Goal: Task Accomplishment & Management: Use online tool/utility

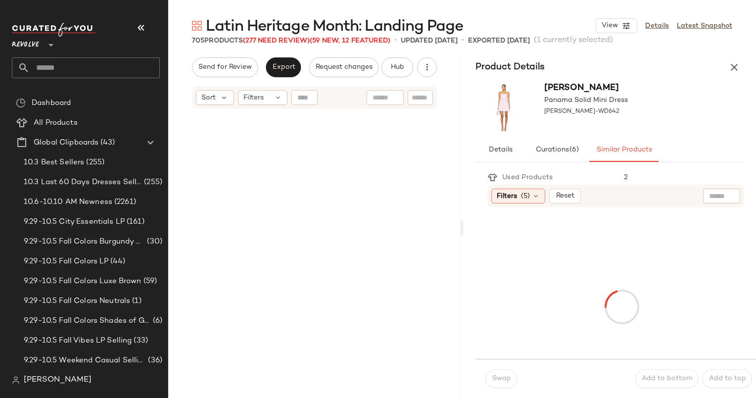
scroll to position [13933, 0]
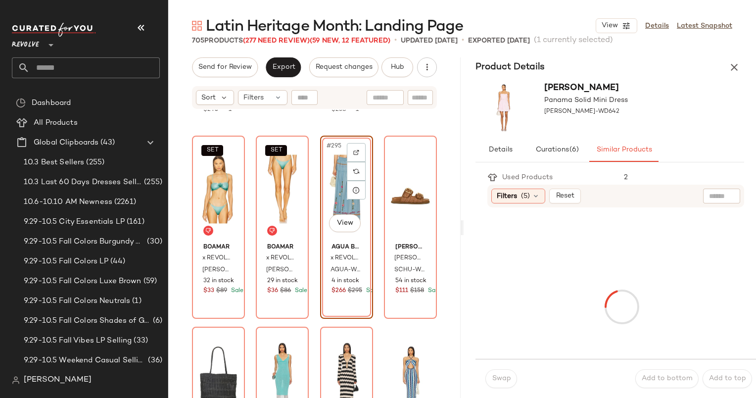
click at [332, 186] on div "#295 View" at bounding box center [347, 189] width 46 height 100
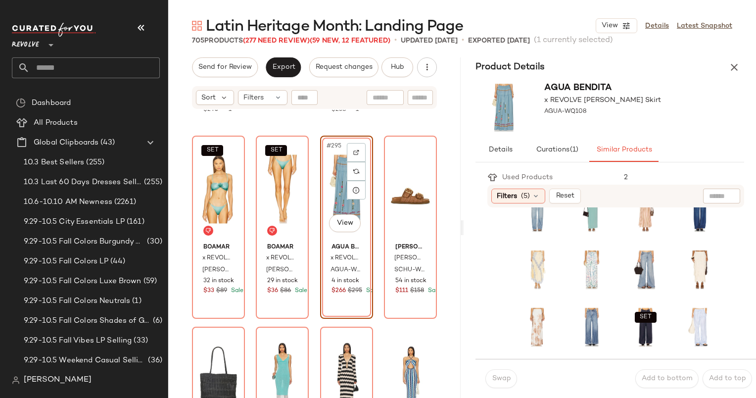
scroll to position [110, 0]
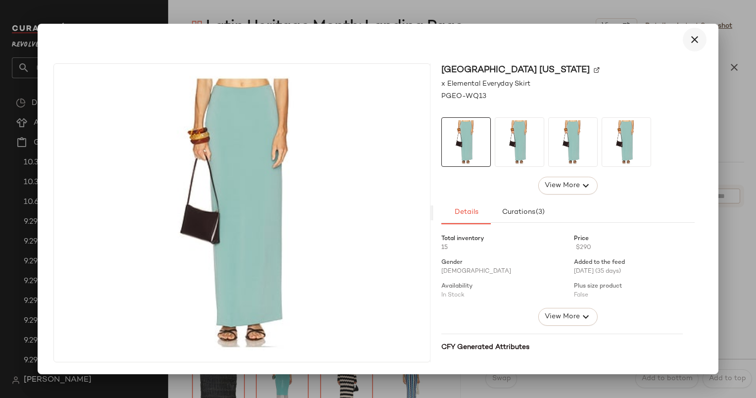
click at [693, 36] on icon "button" at bounding box center [695, 40] width 12 height 12
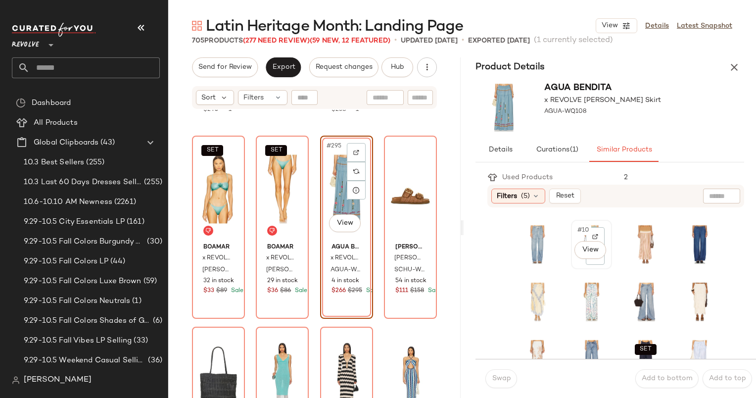
click at [579, 228] on span "#10" at bounding box center [584, 230] width 15 height 10
click at [497, 383] on button "Swap" at bounding box center [502, 378] width 32 height 19
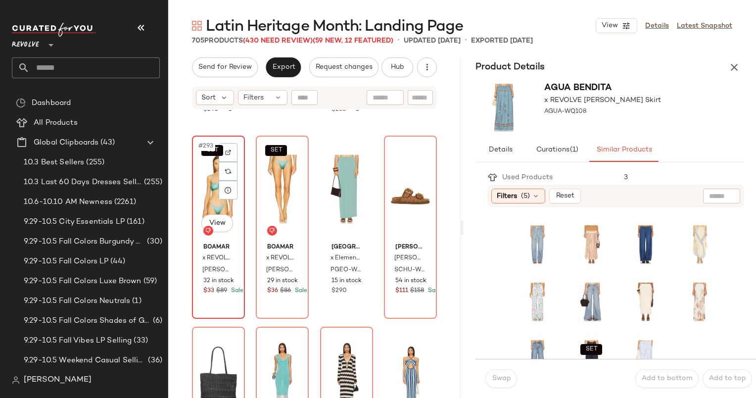
click at [216, 183] on div "SET #293 View" at bounding box center [219, 189] width 46 height 100
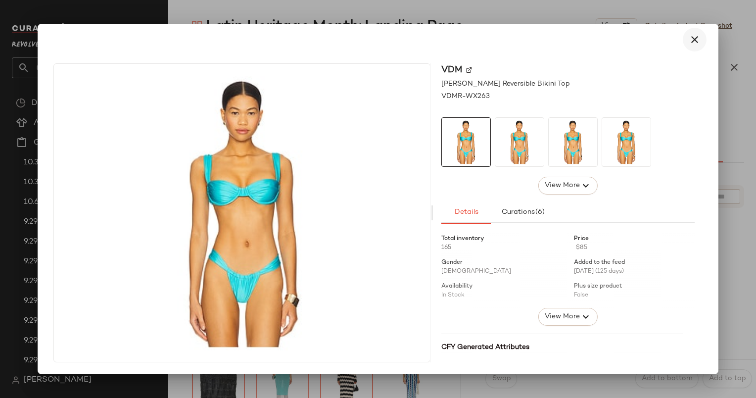
click at [699, 39] on icon "button" at bounding box center [695, 40] width 12 height 12
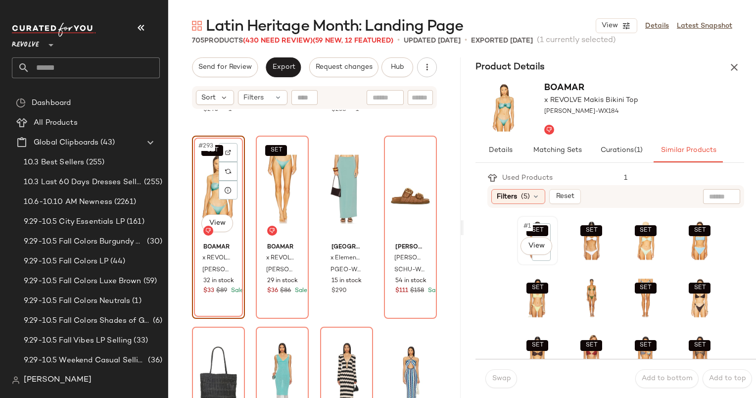
click at [523, 226] on span "#1" at bounding box center [528, 226] width 10 height 10
click at [503, 382] on span "Swap" at bounding box center [501, 379] width 19 height 8
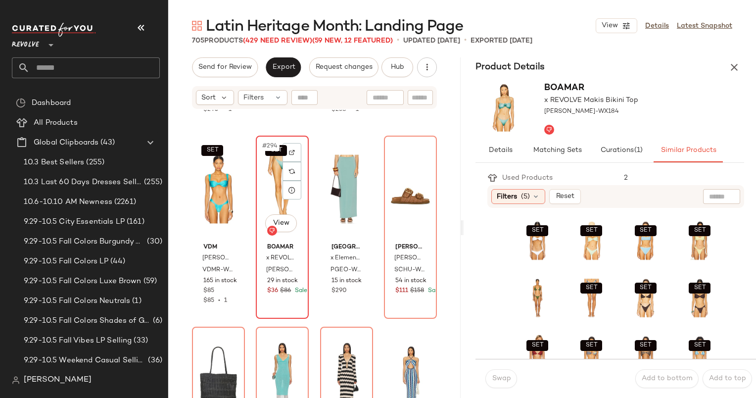
click at [261, 175] on div "SET #294 View" at bounding box center [282, 189] width 46 height 100
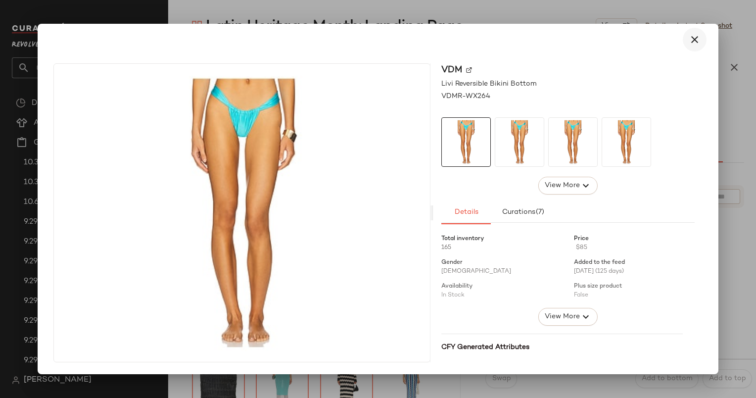
click at [697, 44] on icon "button" at bounding box center [695, 40] width 12 height 12
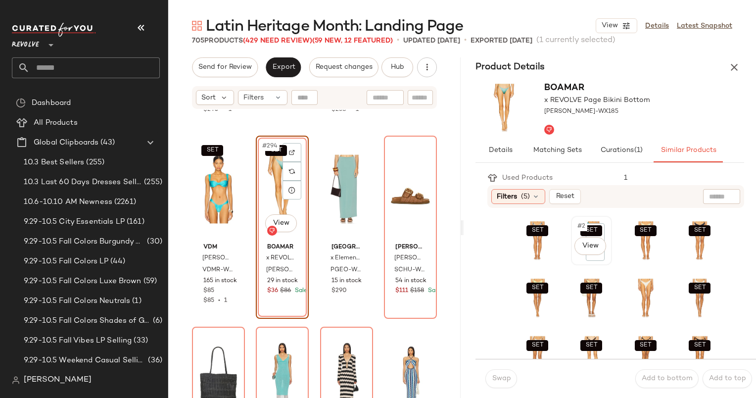
click at [577, 230] on span "#2" at bounding box center [582, 226] width 11 height 10
click at [499, 378] on span "Swap" at bounding box center [501, 379] width 19 height 8
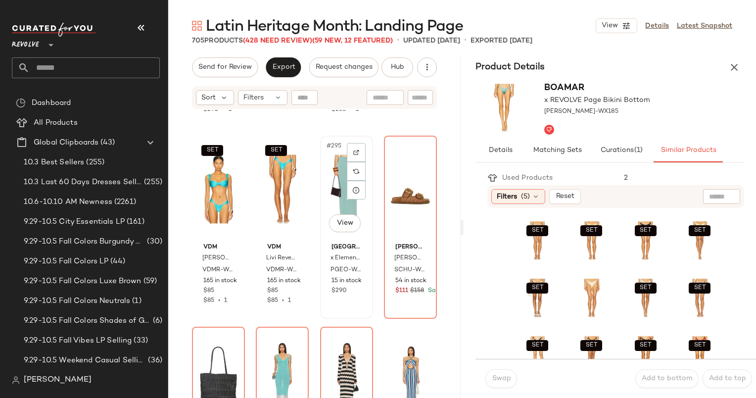
scroll to position [13950, 0]
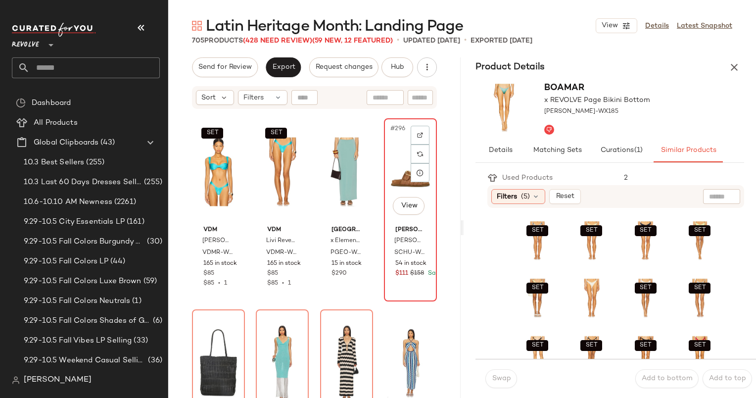
click at [400, 171] on div "#296 View" at bounding box center [411, 172] width 46 height 100
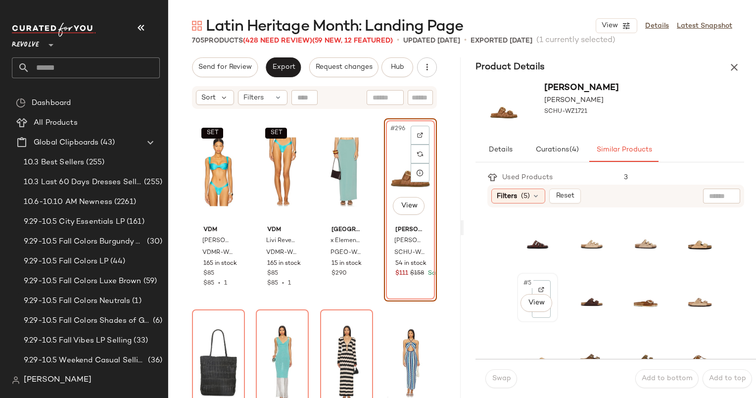
click at [523, 283] on span "#5" at bounding box center [528, 283] width 11 height 10
click at [513, 378] on button "Swap" at bounding box center [502, 378] width 32 height 19
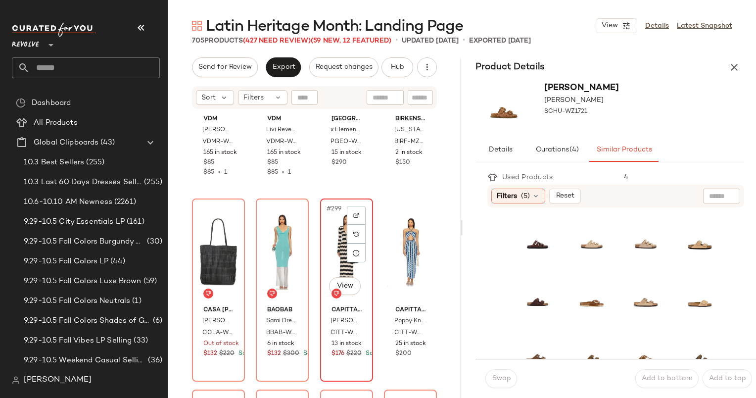
scroll to position [14063, 0]
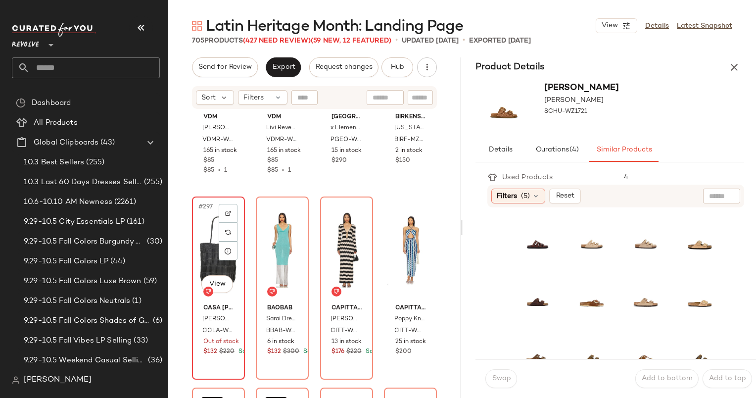
click at [206, 225] on div "#297 View" at bounding box center [219, 250] width 46 height 100
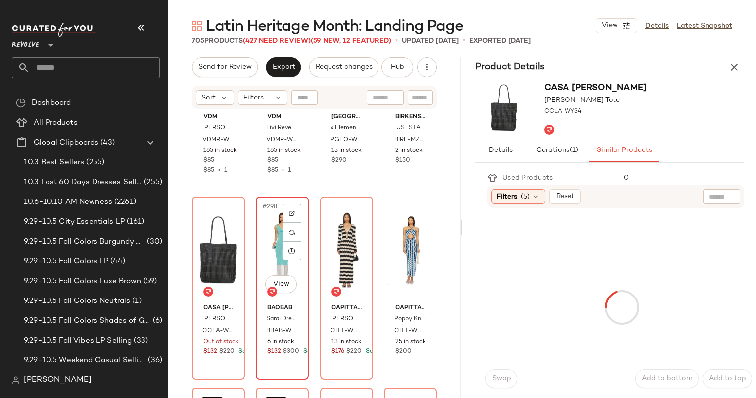
click at [269, 248] on div "#298 View" at bounding box center [282, 250] width 46 height 100
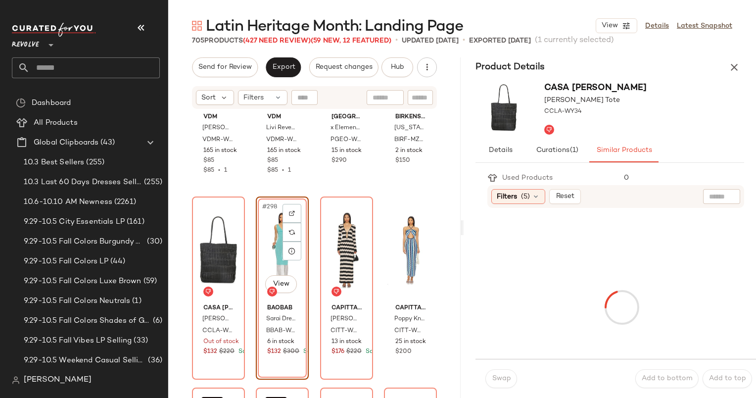
click at [269, 248] on div "#298 View" at bounding box center [282, 250] width 46 height 100
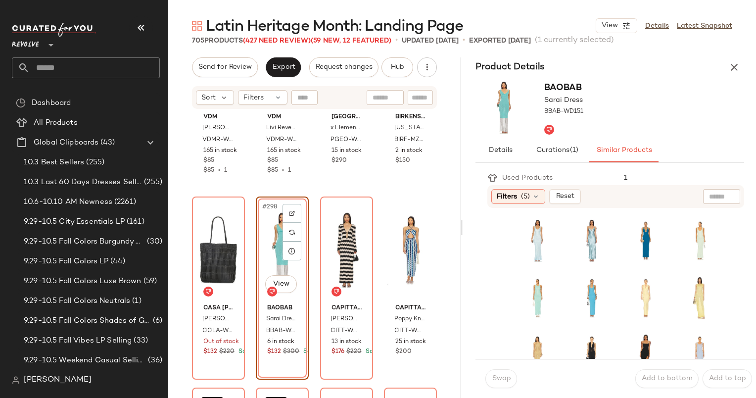
click at [274, 236] on div "#298 View" at bounding box center [282, 250] width 46 height 100
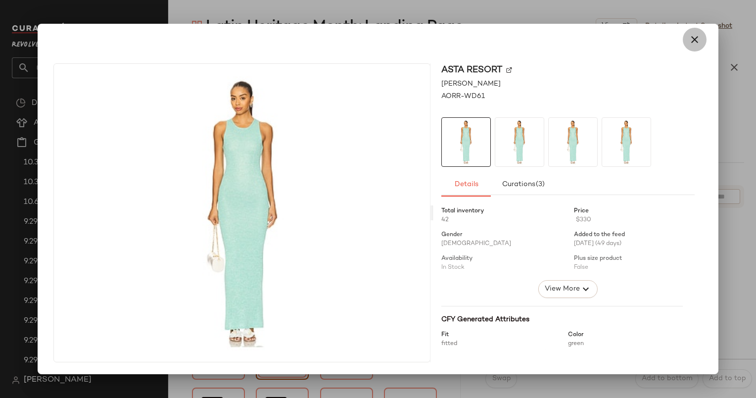
click at [696, 40] on icon "button" at bounding box center [695, 40] width 12 height 12
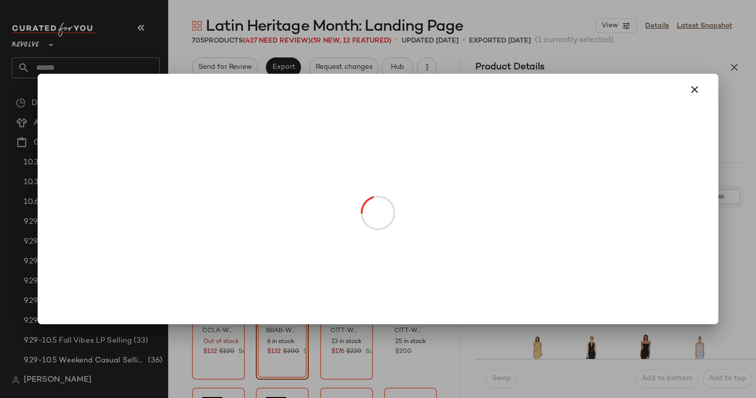
click at [285, 284] on body "Revolve ** Dashboard All Products Global Clipboards (43) 10.3 Best Sellers (255…" at bounding box center [378, 199] width 756 height 398
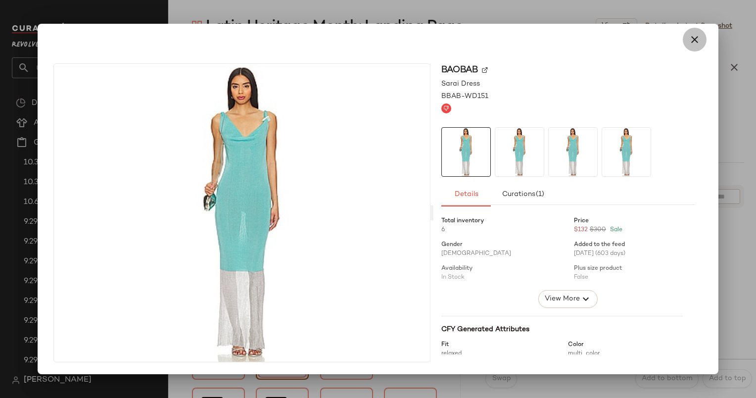
click at [691, 34] on icon "button" at bounding box center [695, 40] width 12 height 12
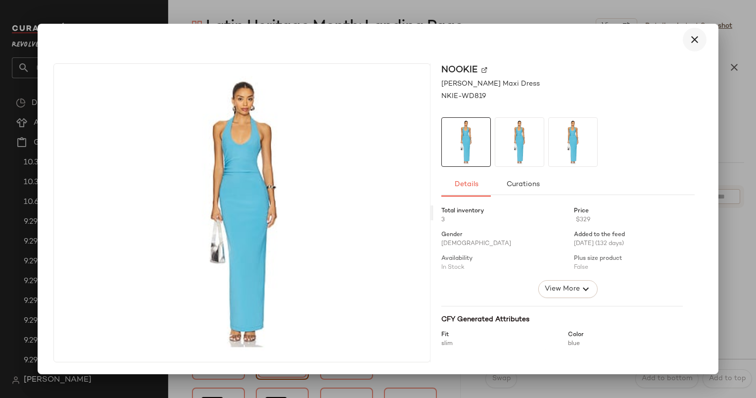
click at [695, 37] on icon "button" at bounding box center [695, 40] width 12 height 12
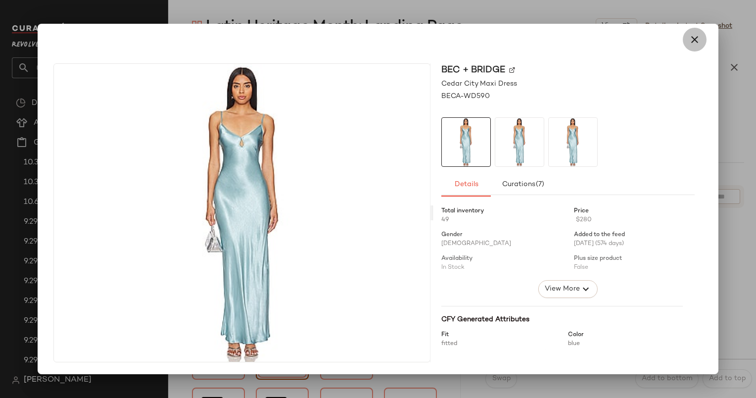
click at [694, 43] on icon "button" at bounding box center [695, 40] width 12 height 12
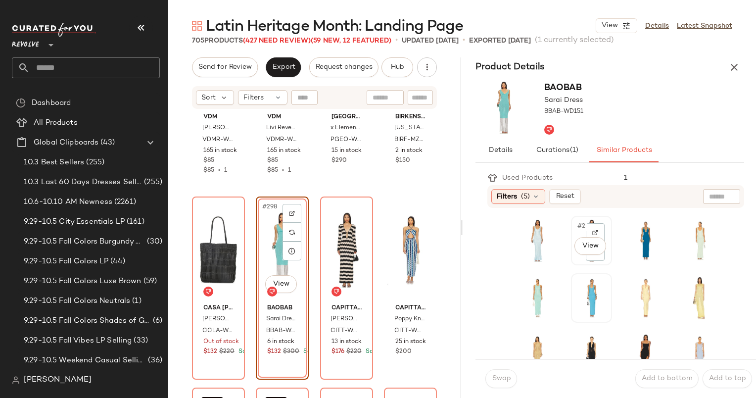
click at [578, 228] on span "#2" at bounding box center [582, 226] width 11 height 10
click at [493, 388] on button "Swap" at bounding box center [502, 378] width 32 height 19
click at [497, 378] on span "Swap" at bounding box center [501, 379] width 19 height 8
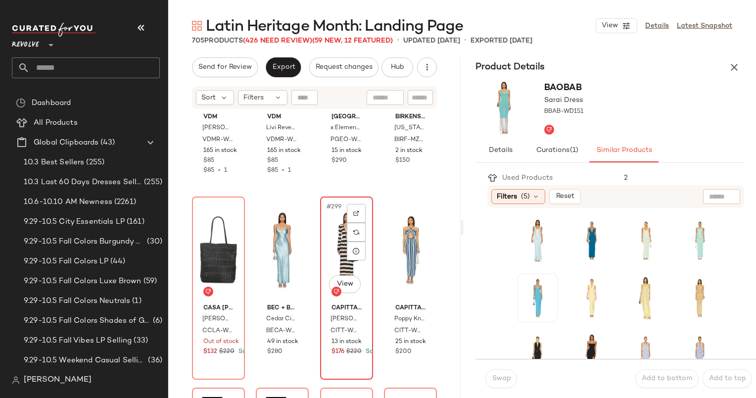
click at [339, 210] on span "#299" at bounding box center [335, 207] width 18 height 10
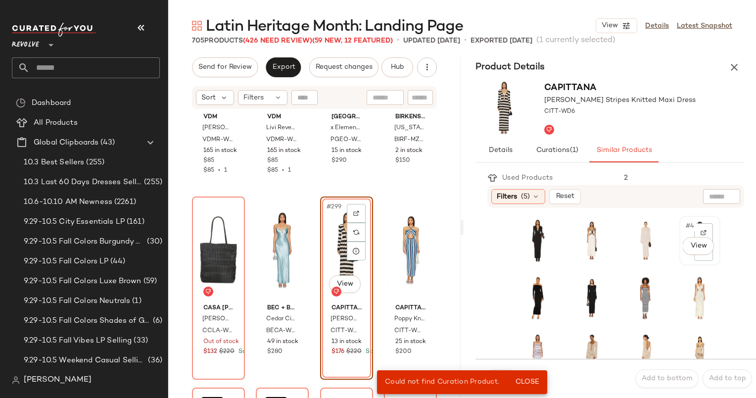
click at [683, 231] on div "#4 View" at bounding box center [700, 240] width 34 height 43
click at [537, 381] on span "Close" at bounding box center [527, 382] width 24 height 8
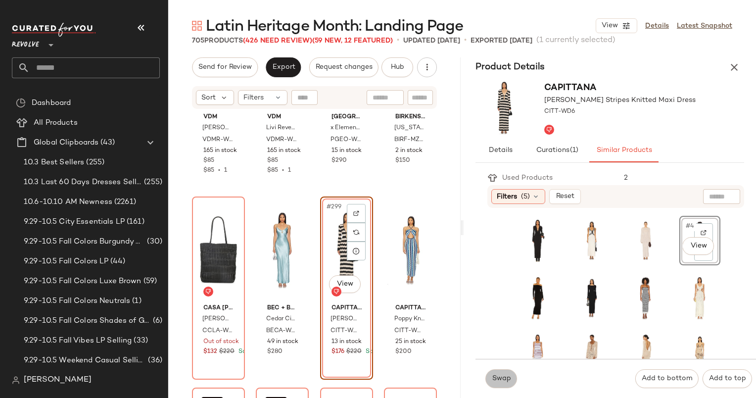
click at [507, 376] on span "Swap" at bounding box center [501, 379] width 19 height 8
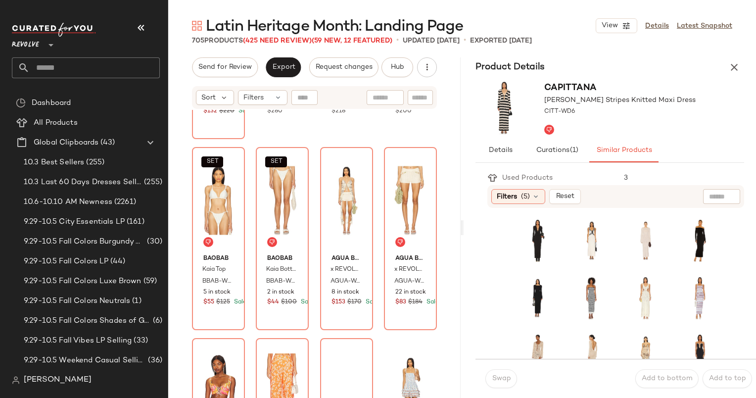
scroll to position [14304, 0]
click at [204, 214] on div "SET #301 View" at bounding box center [219, 200] width 46 height 100
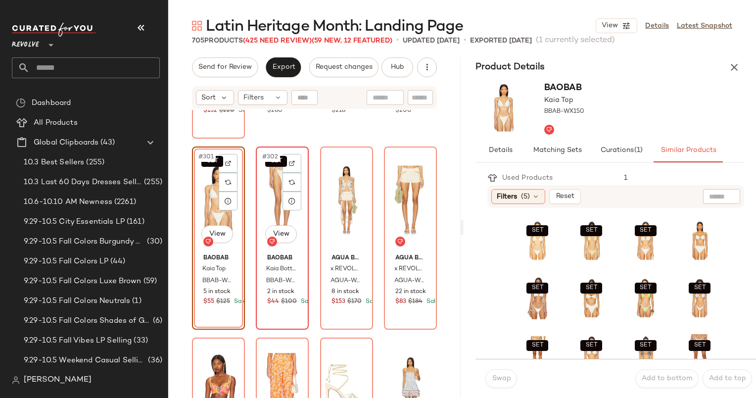
scroll to position [14511, 0]
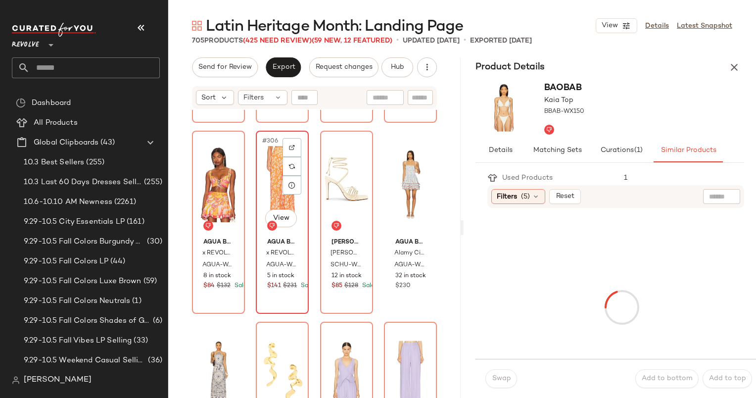
click at [265, 190] on div "#306 View" at bounding box center [282, 184] width 46 height 100
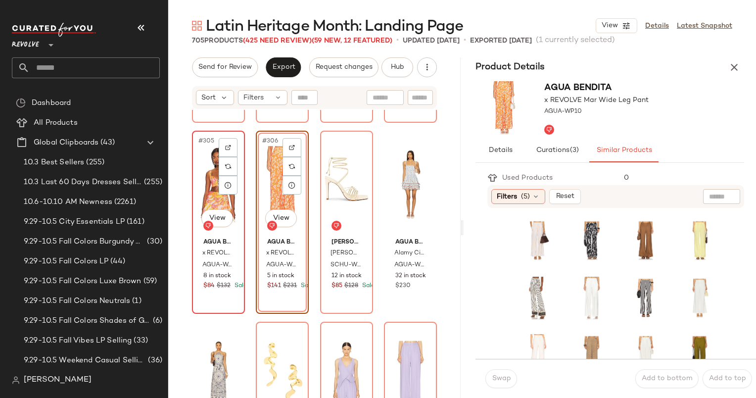
click at [201, 168] on div "#305 View" at bounding box center [219, 184] width 46 height 100
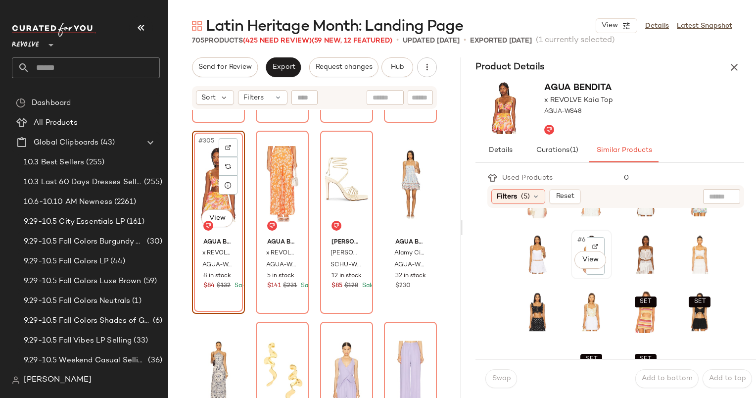
scroll to position [75, 0]
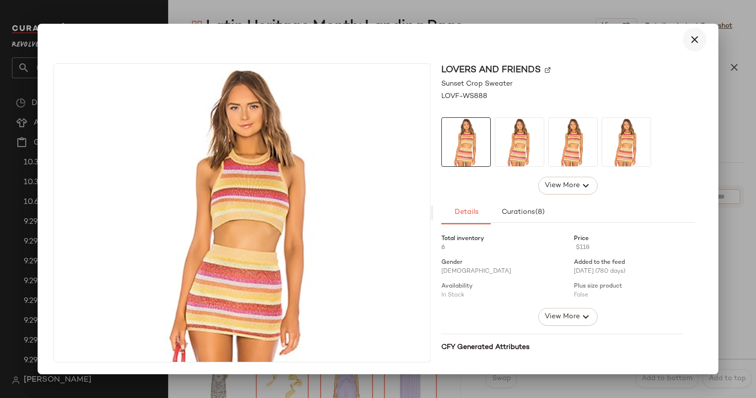
click at [691, 31] on button "button" at bounding box center [695, 40] width 24 height 24
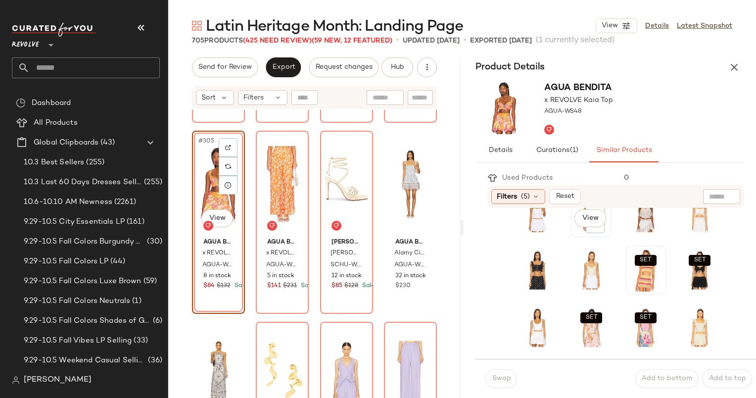
scroll to position [89, 0]
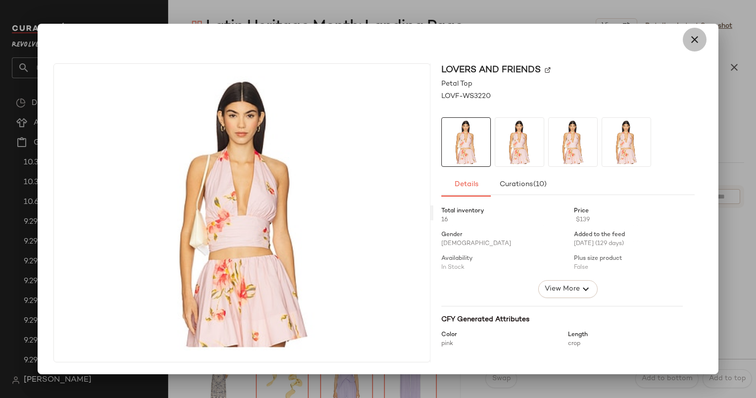
click at [699, 46] on button "button" at bounding box center [695, 40] width 24 height 24
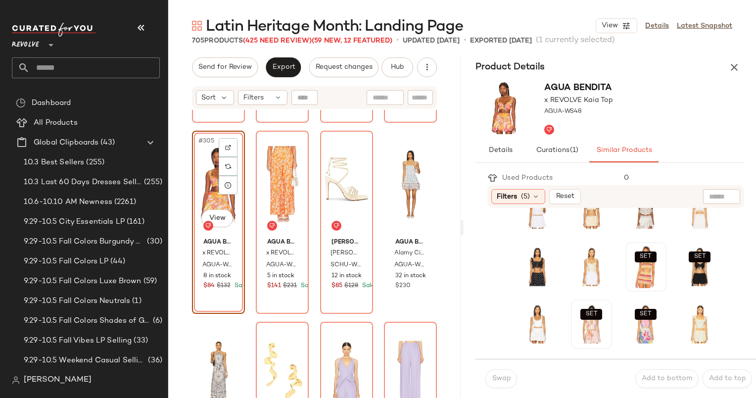
click at [566, 308] on div "SET SET SET SET SET SET SET SET SET" at bounding box center [618, 324] width 203 height 394
click at [577, 311] on span "#14" at bounding box center [584, 310] width 14 height 10
click at [497, 383] on span "Swap" at bounding box center [501, 379] width 19 height 8
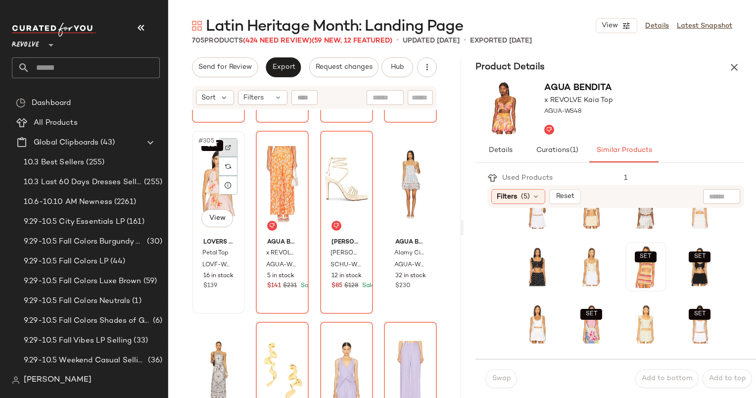
click at [229, 149] on img at bounding box center [228, 148] width 6 height 6
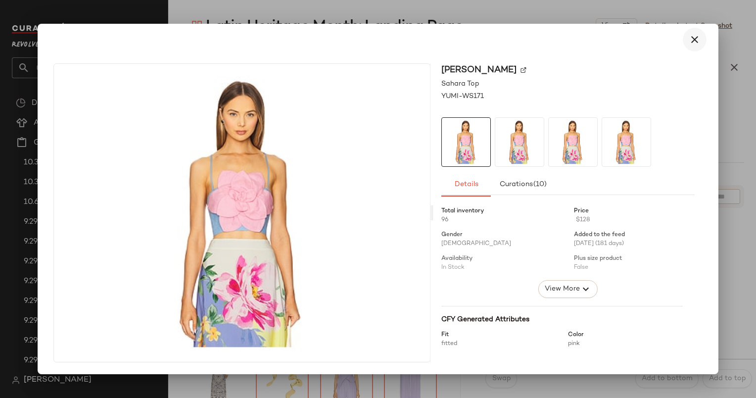
click at [682, 45] on div at bounding box center [378, 40] width 657 height 24
click at [697, 41] on icon "button" at bounding box center [695, 40] width 12 height 12
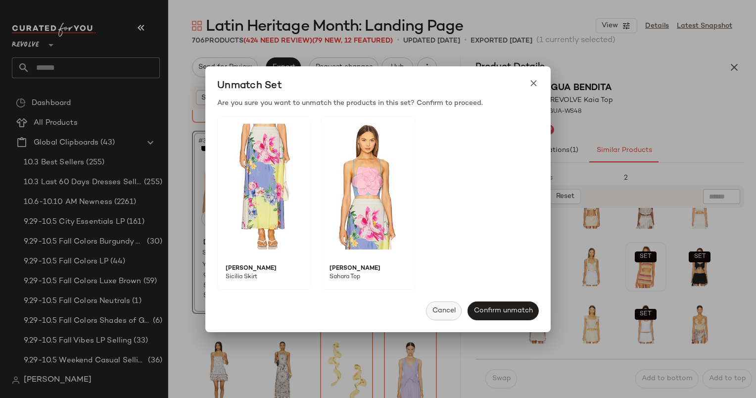
click at [445, 311] on span "Cancel" at bounding box center [444, 311] width 24 height 8
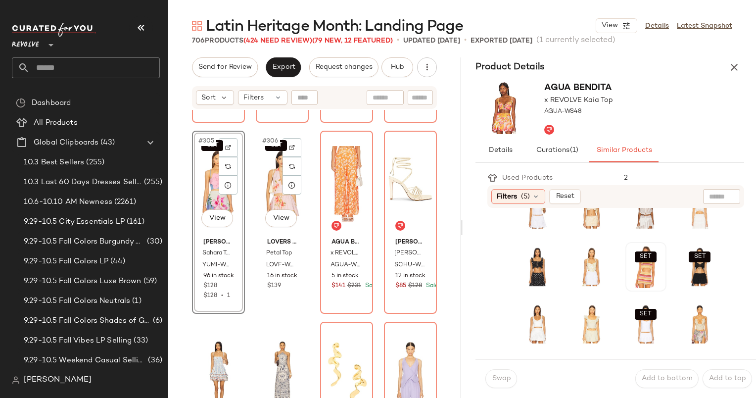
click at [275, 163] on div "SET #306 View" at bounding box center [282, 184] width 46 height 100
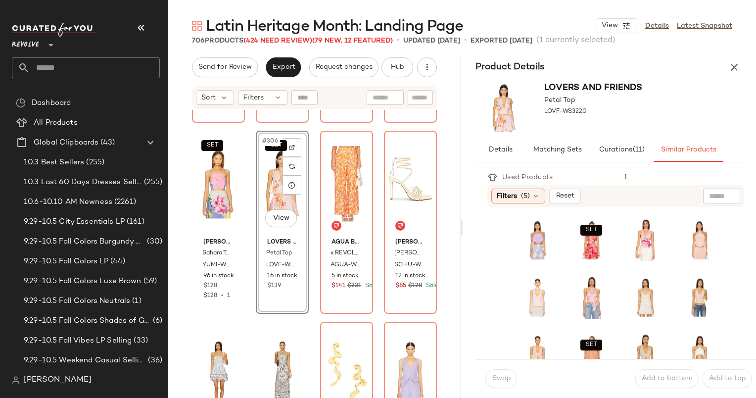
click at [266, 182] on div "SET #306 View" at bounding box center [282, 184] width 46 height 100
click at [230, 145] on img at bounding box center [228, 148] width 6 height 6
click at [743, 65] on button "button" at bounding box center [735, 67] width 20 height 20
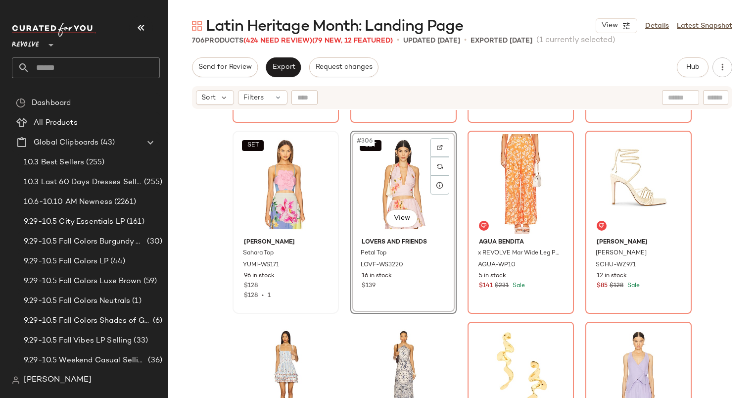
click at [375, 168] on div "SET #306 View" at bounding box center [404, 184] width 100 height 100
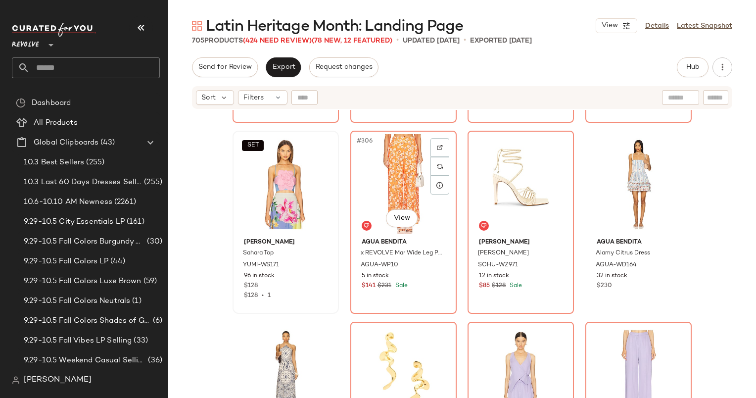
click at [375, 168] on div "#306 View" at bounding box center [404, 184] width 100 height 100
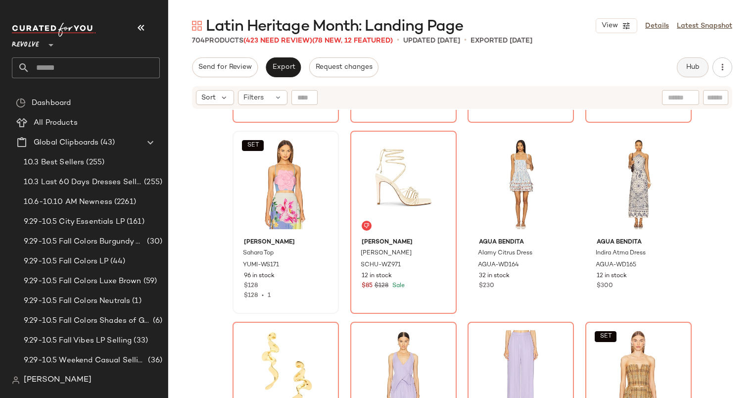
click at [705, 64] on button "Hub" at bounding box center [693, 67] width 32 height 20
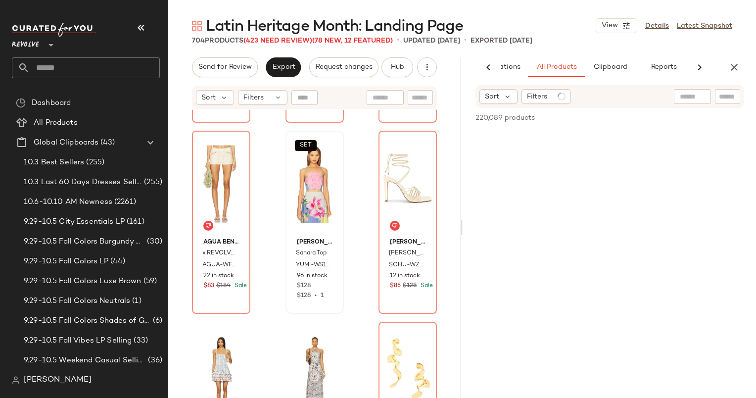
scroll to position [0, 60]
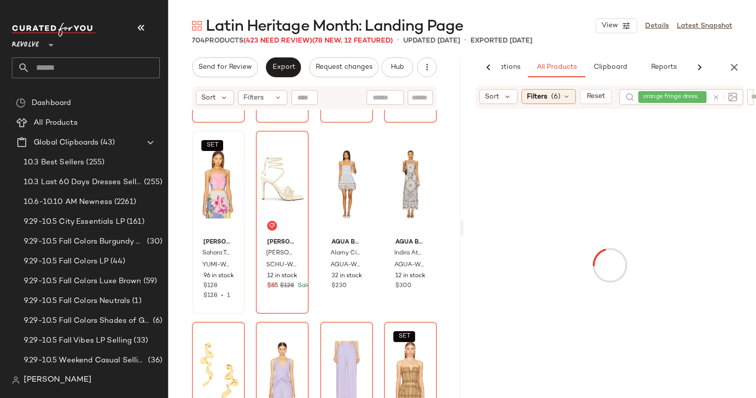
click at [719, 97] on div at bounding box center [723, 97] width 29 height 16
click at [716, 107] on icon at bounding box center [716, 103] width 7 height 7
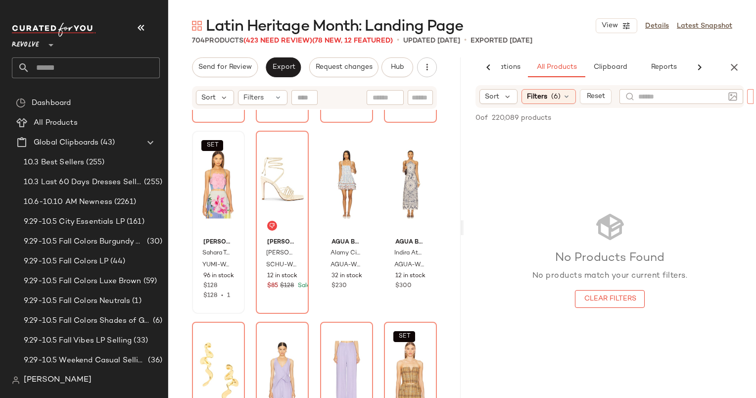
click at [752, 98] on div "Sort Filters (6) Reset Filter Filter" at bounding box center [610, 96] width 293 height 23
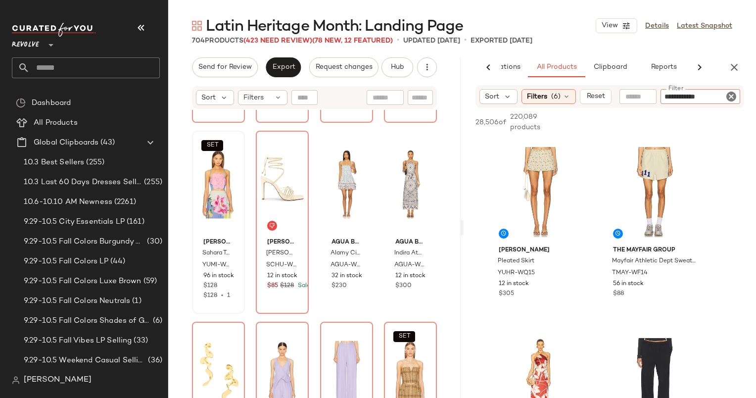
type input "**********"
